Goal: Task Accomplishment & Management: Manage account settings

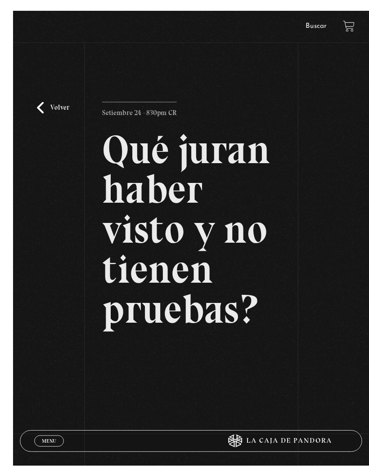
scroll to position [14, 0]
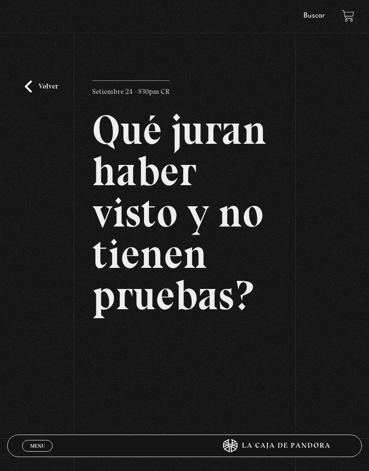
click at [28, 443] on link "Menu Cerrar" at bounding box center [37, 446] width 31 height 12
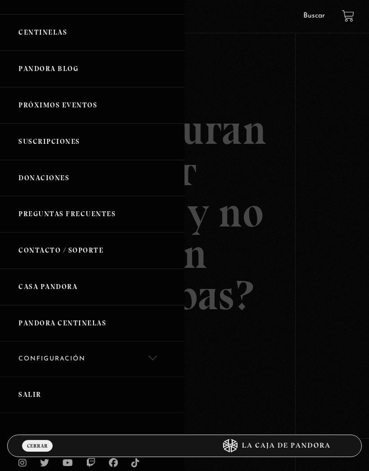
scroll to position [136, 0]
click at [46, 347] on link "Configuración" at bounding box center [92, 360] width 184 height 36
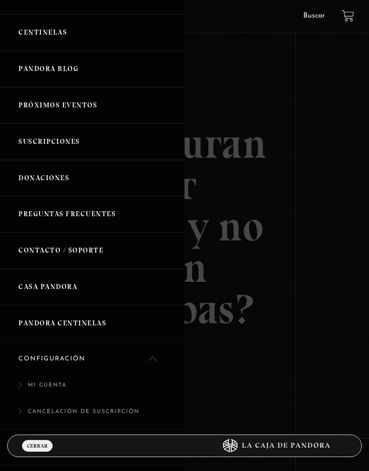
click at [36, 157] on link "Suscripciones" at bounding box center [92, 142] width 184 height 36
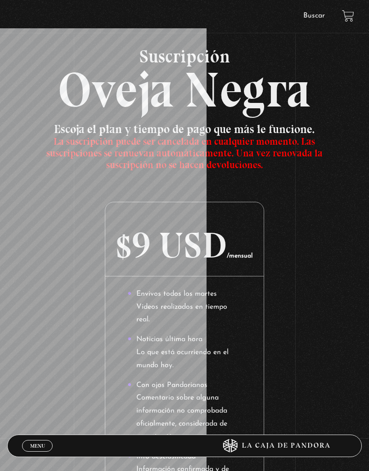
click at [161, 145] on span "La suscripción puede ser cancelada en cualquier momento. Las suscripciones se r…" at bounding box center [184, 153] width 276 height 36
click at [261, 78] on h2 "Suscripción Oveja Negra" at bounding box center [184, 80] width 354 height 67
click at [41, 451] on span "Cerrar" at bounding box center [37, 454] width 21 height 6
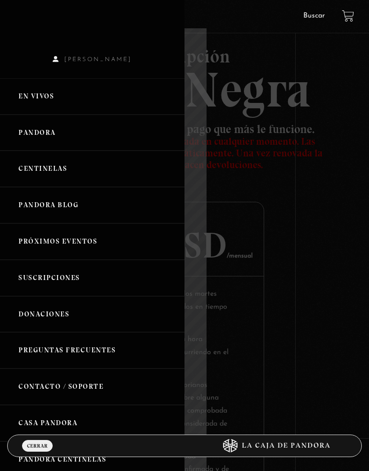
click at [142, 63] on span "[PERSON_NAME]" at bounding box center [92, 59] width 184 height 6
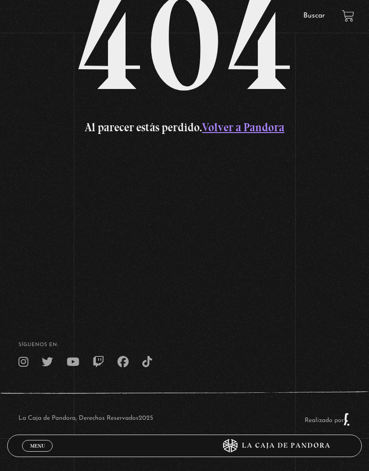
scroll to position [194, 0]
click at [256, 134] on link "Volver a Pandora" at bounding box center [243, 128] width 82 height 14
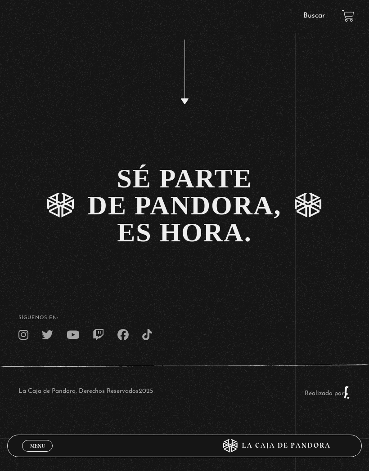
scroll to position [1743, 0]
click at [39, 449] on span "Menu" at bounding box center [37, 445] width 15 height 5
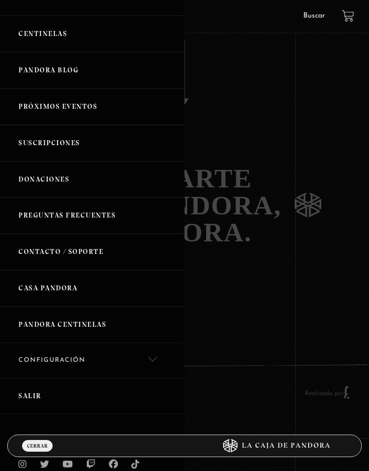
scroll to position [136, 0]
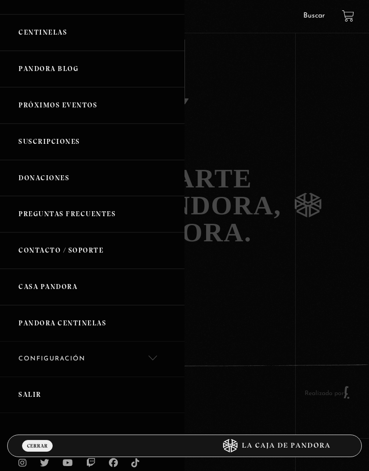
click at [36, 356] on link "Configuración" at bounding box center [92, 360] width 184 height 36
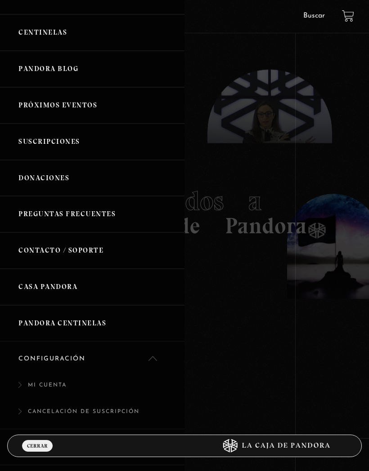
click at [40, 380] on link "Mi Cuenta" at bounding box center [92, 390] width 184 height 27
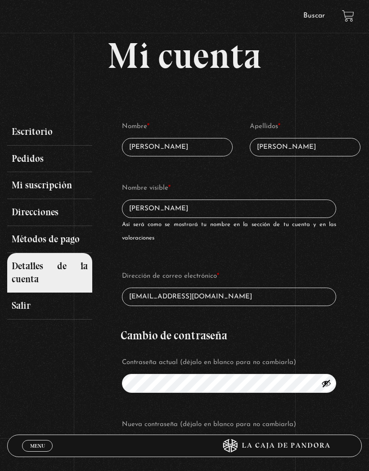
click at [34, 440] on link "Menu Cerrar" at bounding box center [37, 446] width 31 height 12
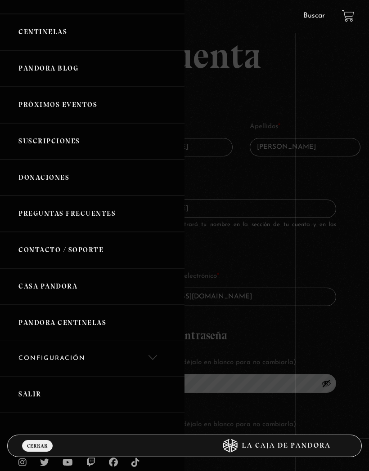
scroll to position [136, 0]
click at [34, 352] on link "Configuración" at bounding box center [92, 360] width 184 height 36
click at [58, 403] on link "Cancelación de suscripción" at bounding box center [92, 416] width 184 height 27
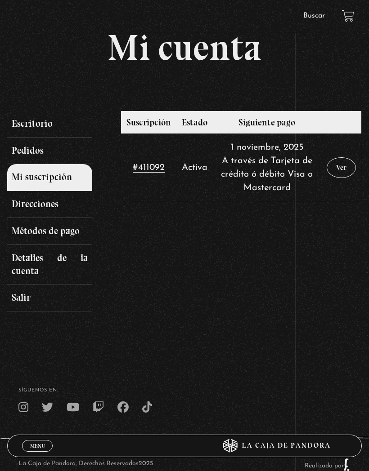
scroll to position [5, 0]
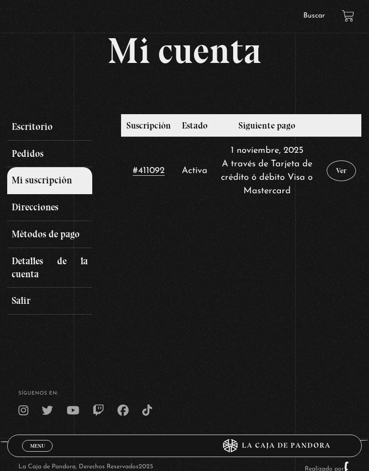
click at [339, 170] on link "Ver" at bounding box center [340, 171] width 29 height 21
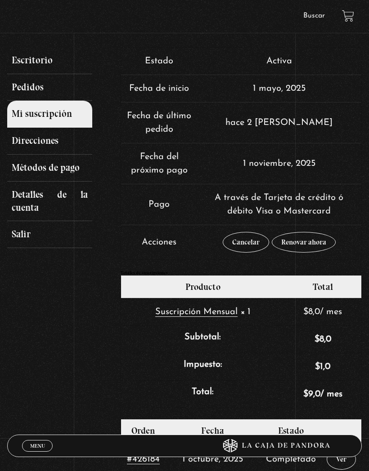
scroll to position [71, 0]
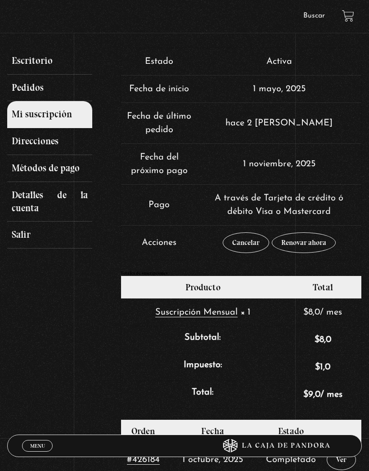
click at [240, 244] on link "Cancelar" at bounding box center [246, 242] width 46 height 21
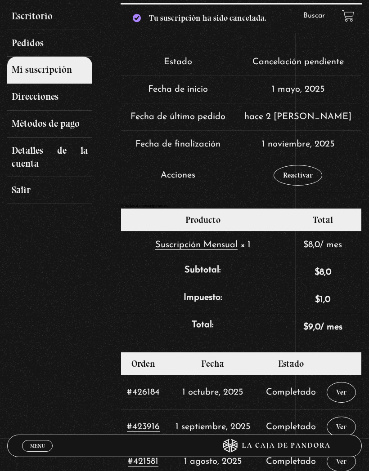
scroll to position [119, 0]
